Goal: Information Seeking & Learning: Learn about a topic

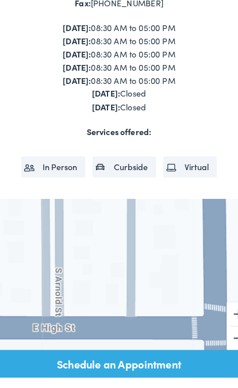
scroll to position [161, 0]
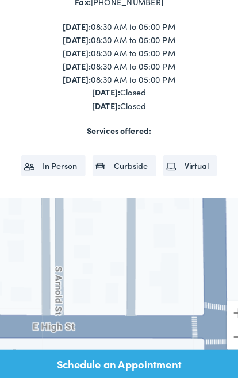
click at [132, 146] on ul "In Person Curbside Virtual" at bounding box center [116, 165] width 223 height 38
click at [132, 131] on strong "Services offered:" at bounding box center [115, 136] width 63 height 11
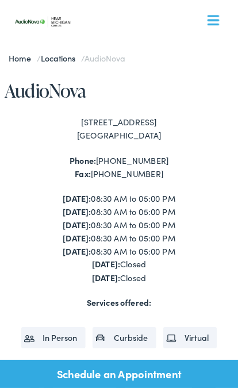
scroll to position [0, 0]
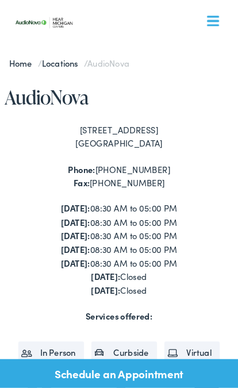
click at [65, 48] on link "What We Offer" at bounding box center [116, 64] width 207 height 36
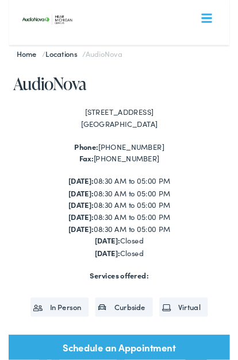
scroll to position [30, 0]
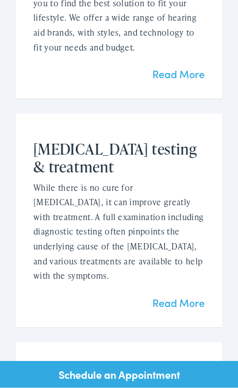
scroll to position [1342, 0]
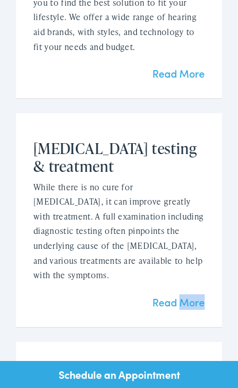
click at [104, 265] on div "[MEDICAL_DATA] testing & treatment While there is no cure for [MEDICAL_DATA], i…" at bounding box center [119, 220] width 206 height 214
click at [195, 295] on link "Read More" at bounding box center [178, 302] width 52 height 14
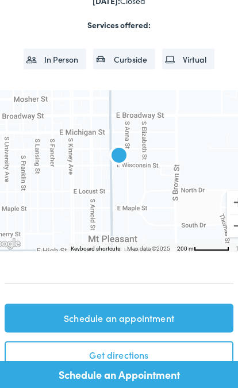
scroll to position [274, 0]
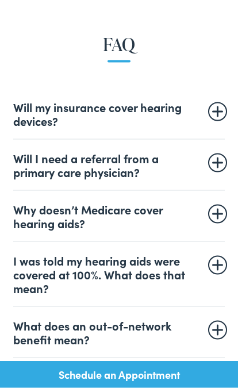
scroll to position [607, 0]
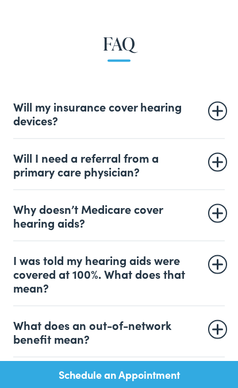
click at [143, 107] on summary "Will my insurance cover hearing devices?" at bounding box center [119, 113] width 212 height 28
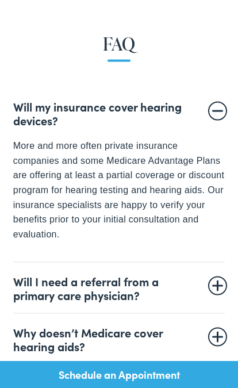
scroll to position [607, 0]
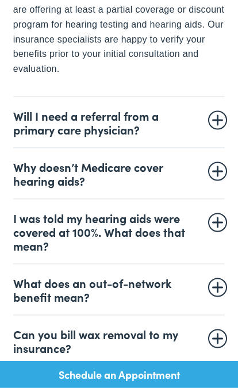
click at [138, 113] on summary "Will I need a referral from a primary care physician?" at bounding box center [119, 123] width 212 height 28
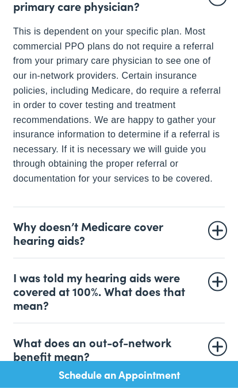
scroll to position [773, 0]
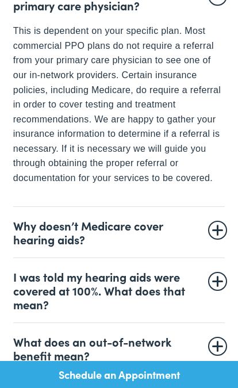
click at [159, 225] on summary "Why doesn’t Medicare cover hearing aids?" at bounding box center [119, 232] width 212 height 28
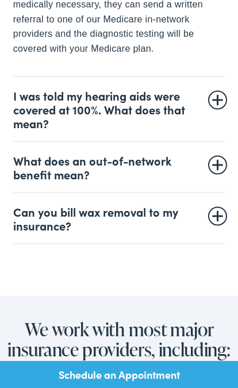
scroll to position [924, 0]
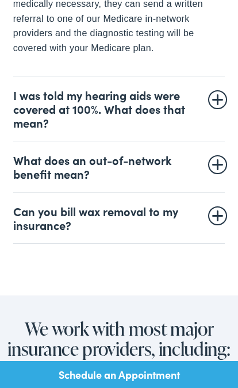
click at [160, 101] on summary "I was told my hearing aids were covered at 100%. What does that mean?" at bounding box center [119, 108] width 212 height 41
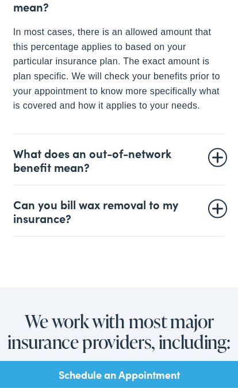
scroll to position [892, 0]
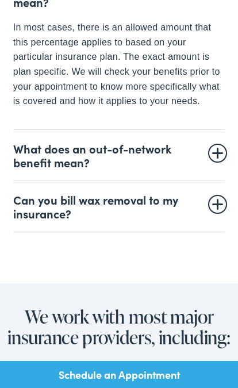
click at [152, 196] on summary "Can you bill wax removal to my insurance?" at bounding box center [119, 206] width 212 height 28
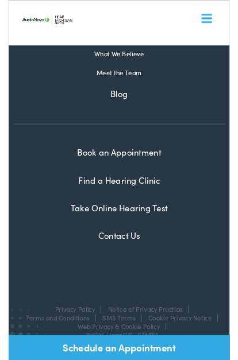
scroll to position [2205, 0]
